Goal: Task Accomplishment & Management: Manage account settings

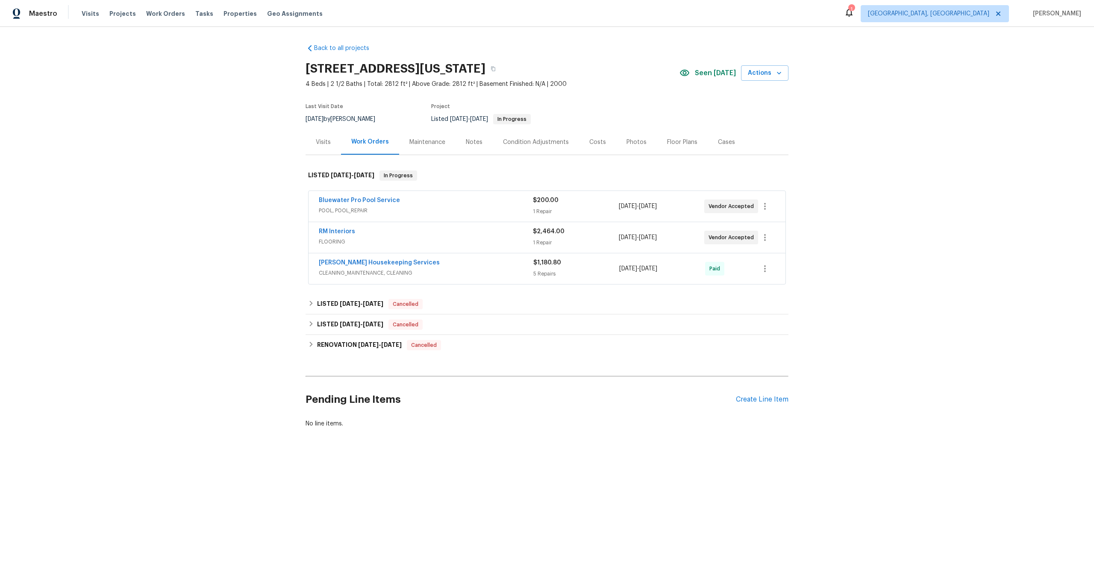
click at [430, 136] on div "Maintenance" at bounding box center [427, 142] width 56 height 25
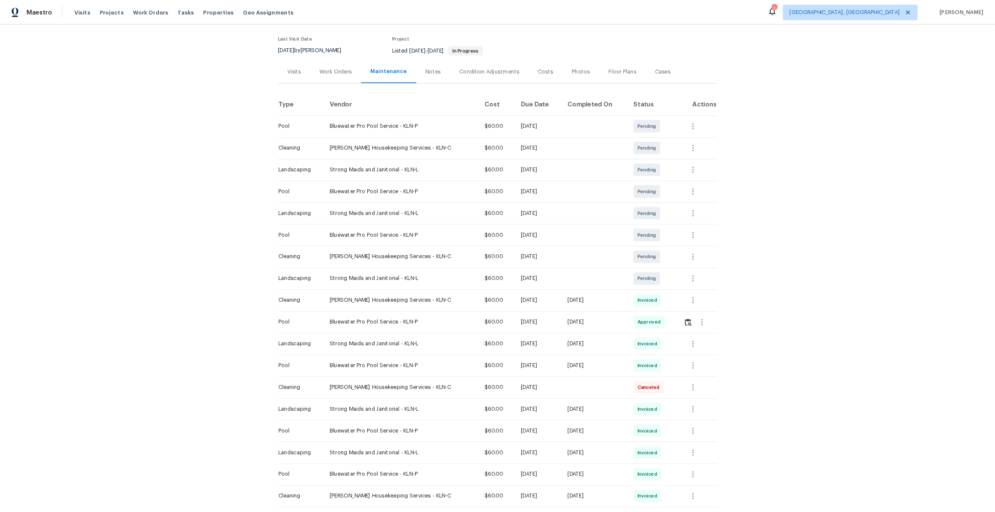
scroll to position [64, 0]
click at [756, 352] on img "button" at bounding box center [756, 354] width 7 height 8
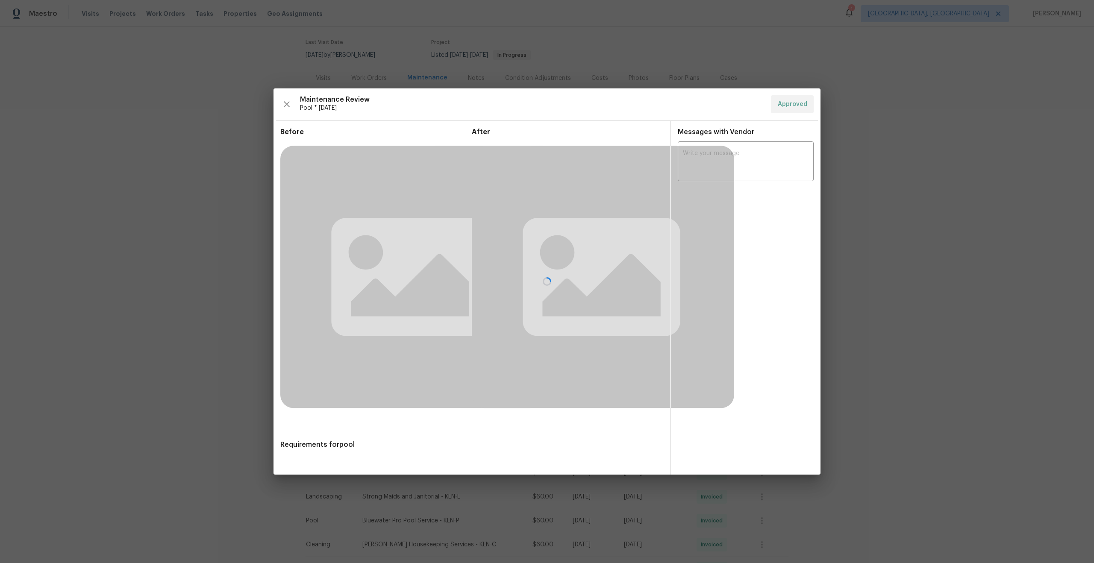
click at [756, 352] on div at bounding box center [547, 281] width 547 height 386
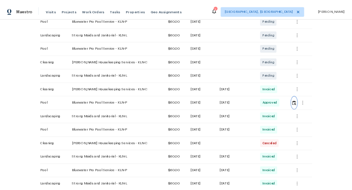
scroll to position [238, 0]
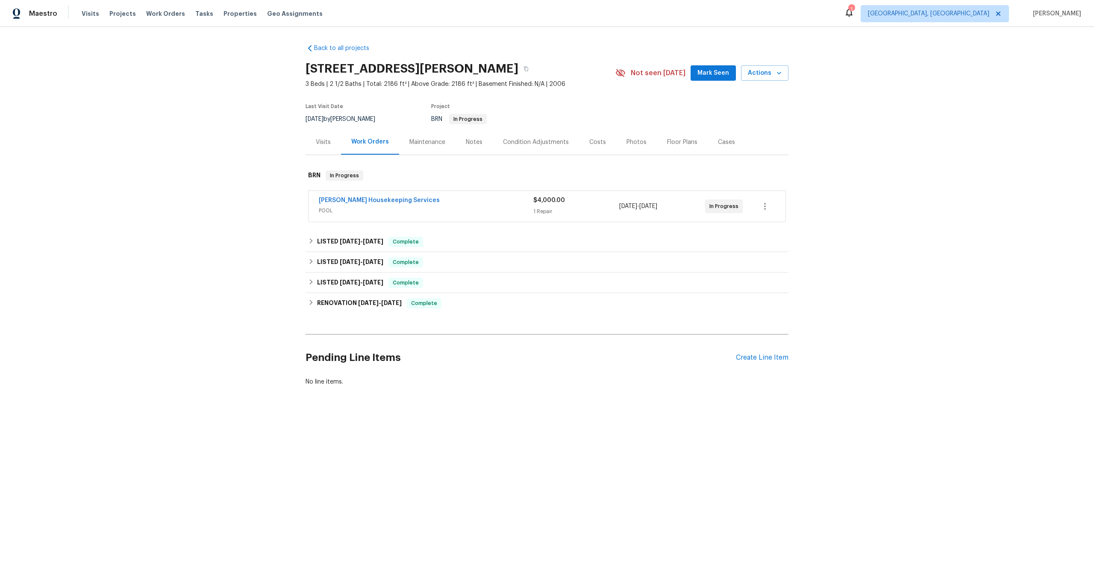
click at [423, 149] on div "Maintenance" at bounding box center [427, 142] width 56 height 25
